Goal: Transaction & Acquisition: Purchase product/service

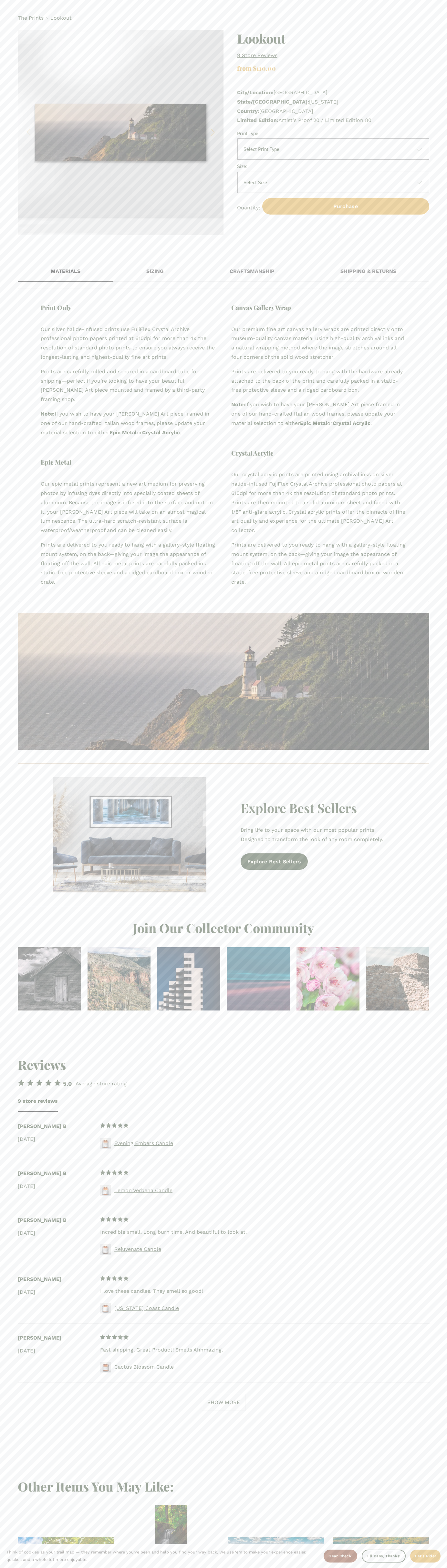
click at [324, 10] on div "The Prints › Lookout 1 / 3 Image 1 of 3 Image 2 of 3 Image 3 of 3 Lookout 9 sto…" at bounding box center [224, 124] width 447 height 248
click at [440, 802] on section "Materials Sizing Craftsmanship Shipping & Returns Print Only Our silver halide-…" at bounding box center [224, 642] width 447 height 787
click at [7, 1567] on html "No results found. Think of cookies as your trail map — they remember where you’…" at bounding box center [224, 877] width 447 height 1754
click at [4, 639] on section "Materials Sizing Craftsmanship Shipping & Returns Print Only Our silver halide-…" at bounding box center [224, 642] width 447 height 787
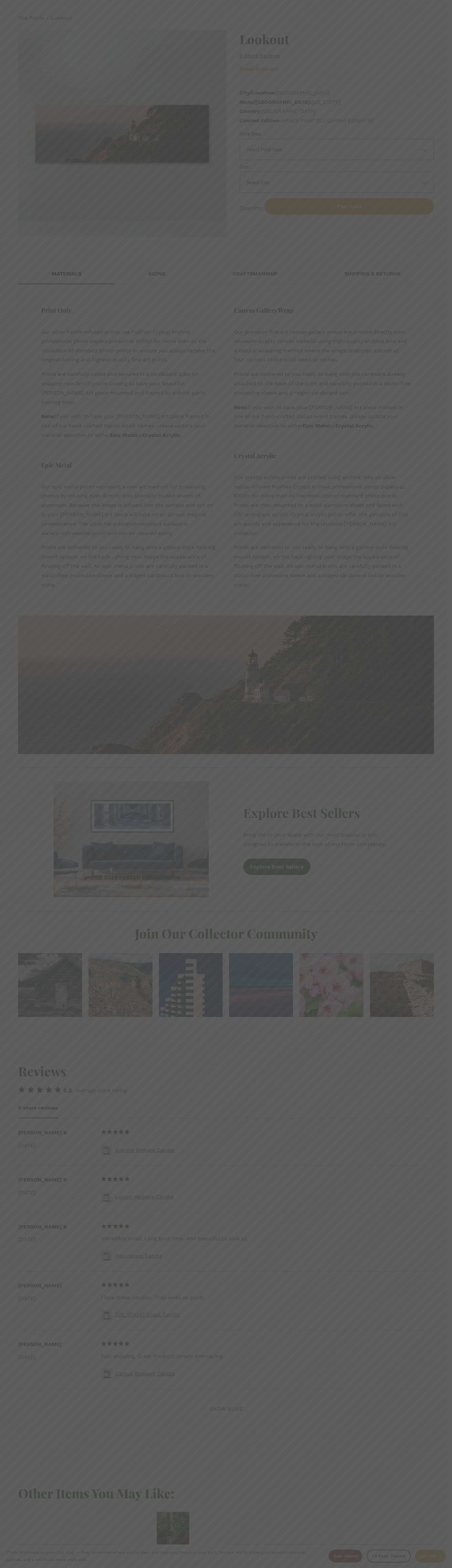
select select "**********"
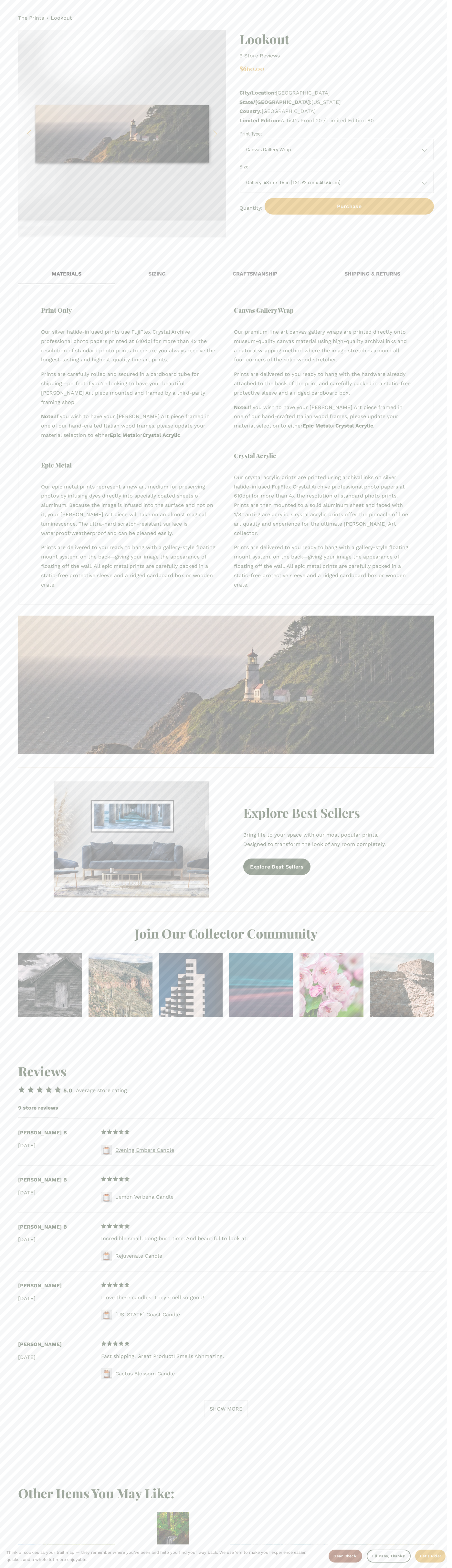
click at [258, 93] on span "City/Location:" at bounding box center [258, 93] width 37 height 6
click at [138, 5] on div "The Prints › Lookout 1 / 3 Image 1 of 3 Image 2 of 3 Image 3 of 3 Lookout 9 sto…" at bounding box center [226, 125] width 452 height 251
click at [447, 659] on section "Materials Sizing Craftsmanship Shipping & Returns Print Only Our silver halide-…" at bounding box center [226, 646] width 452 height 791
click at [7, 1567] on html "No results found. Think of cookies as your trail map — they remember where you’…" at bounding box center [226, 881] width 452 height 1763
click at [7, 256] on section "Materials Sizing Craftsmanship Shipping & Returns Print Only Our silver halide-…" at bounding box center [226, 646] width 452 height 791
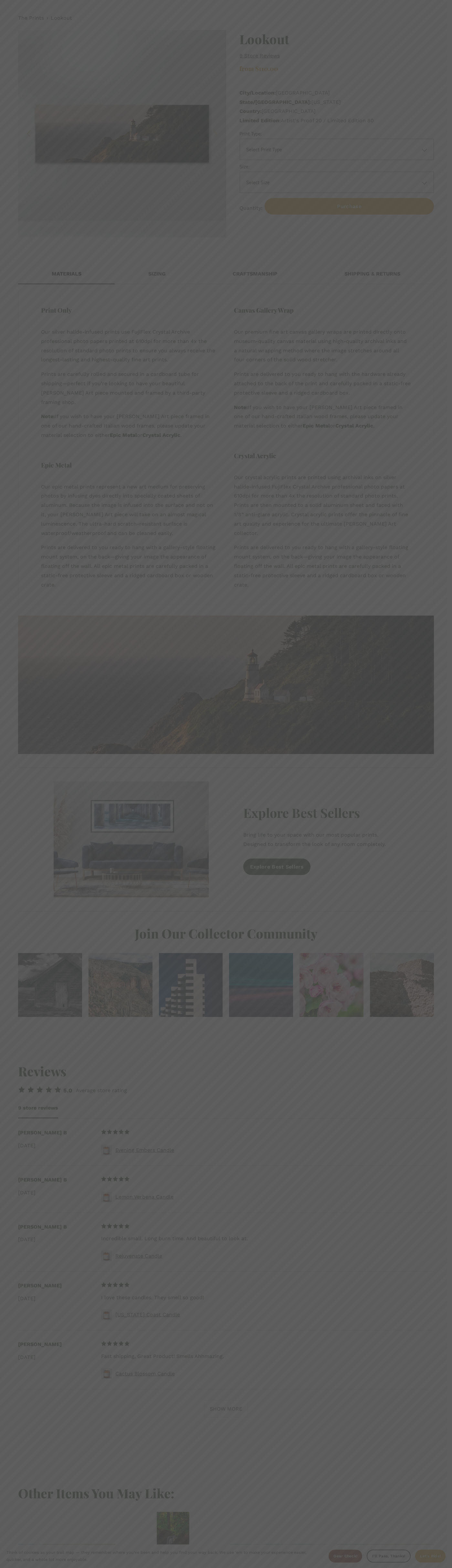
select select "**********"
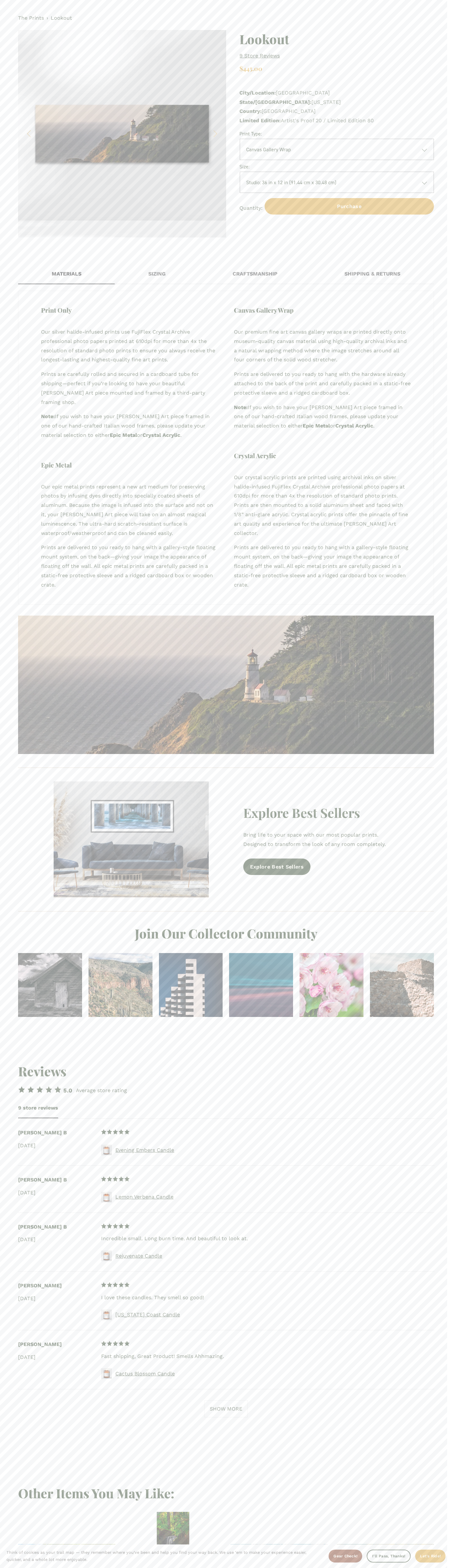
click at [261, 102] on span "State/[GEOGRAPHIC_DATA]:" at bounding box center [275, 102] width 72 height 6
